Goal: Information Seeking & Learning: Learn about a topic

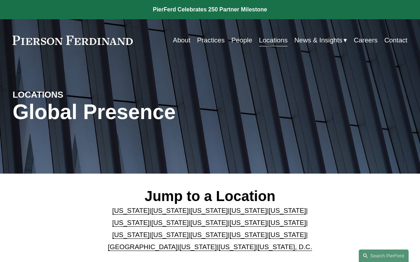
scroll to position [31, 0]
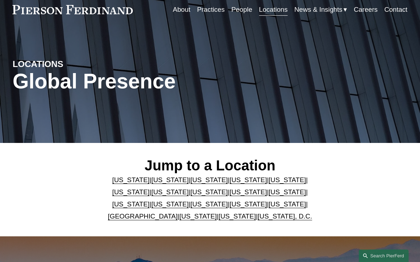
click at [269, 176] on link "[US_STATE]" at bounding box center [287, 179] width 37 height 7
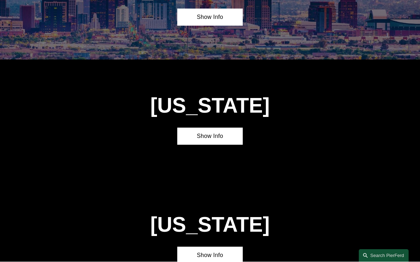
scroll to position [741, 0]
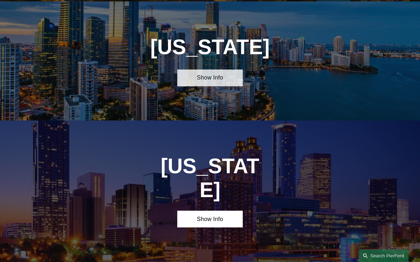
click at [210, 72] on link "Show Info" at bounding box center [210, 77] width 66 height 17
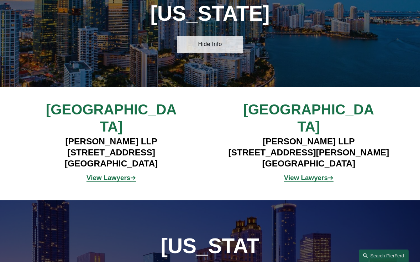
scroll to position [774, 0]
click at [108, 174] on strong "View Lawyers" at bounding box center [109, 177] width 44 height 7
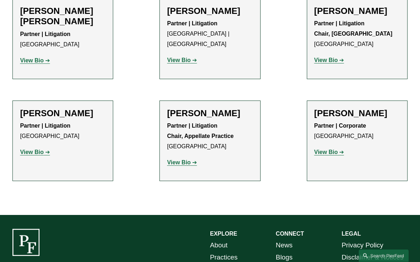
scroll to position [708, 0]
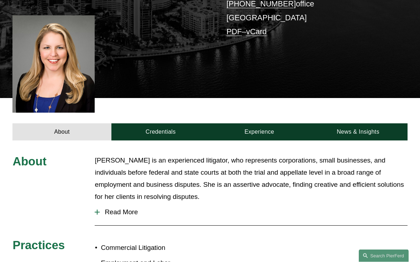
scroll to position [166, 0]
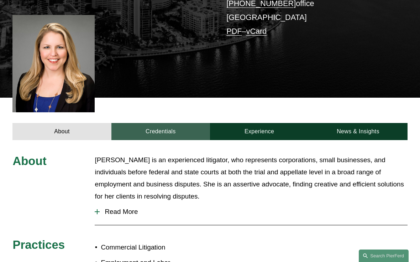
click at [152, 123] on link "Credentials" at bounding box center [160, 131] width 99 height 17
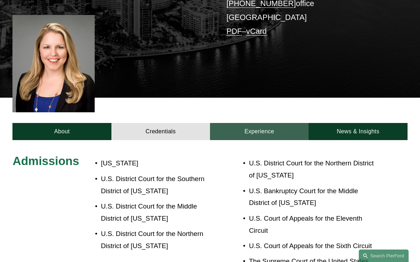
click at [272, 123] on link "Experience" at bounding box center [259, 131] width 99 height 17
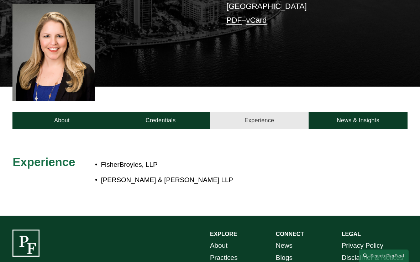
scroll to position [176, 0]
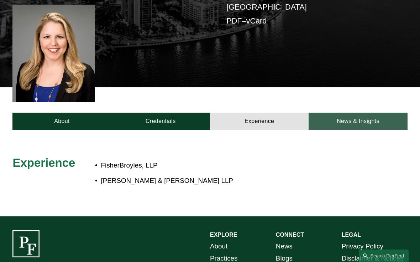
click at [366, 113] on link "News & Insights" at bounding box center [358, 121] width 99 height 17
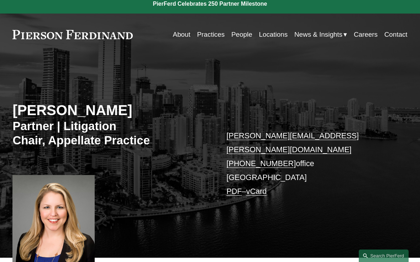
scroll to position [0, 0]
